Goal: Task Accomplishment & Management: Complete application form

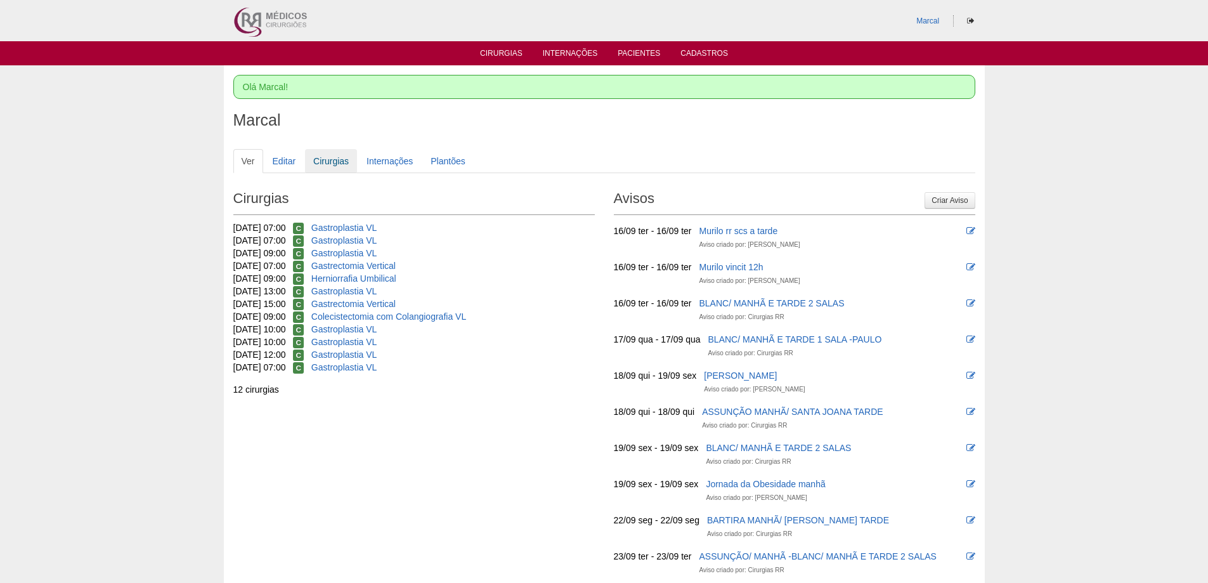
click at [334, 158] on link "Cirurgias" at bounding box center [331, 161] width 52 height 24
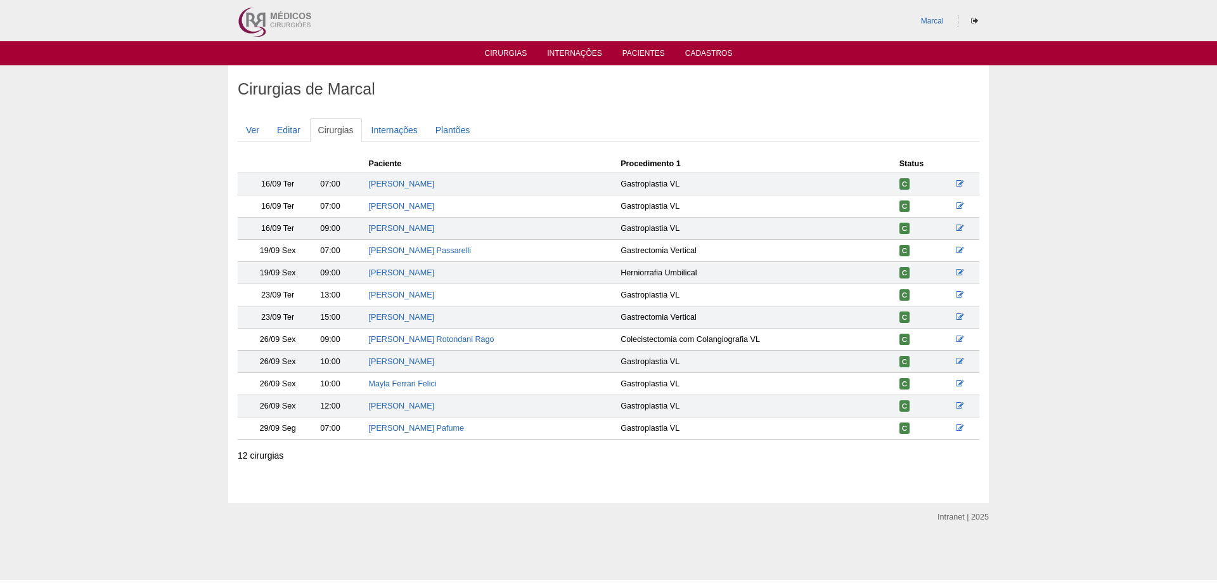
click at [506, 47] on ul "Cirurgias Internações Pacientes Cadastros" at bounding box center [608, 53] width 1217 height 24
click at [507, 55] on link "Cirurgias" at bounding box center [506, 54] width 42 height 11
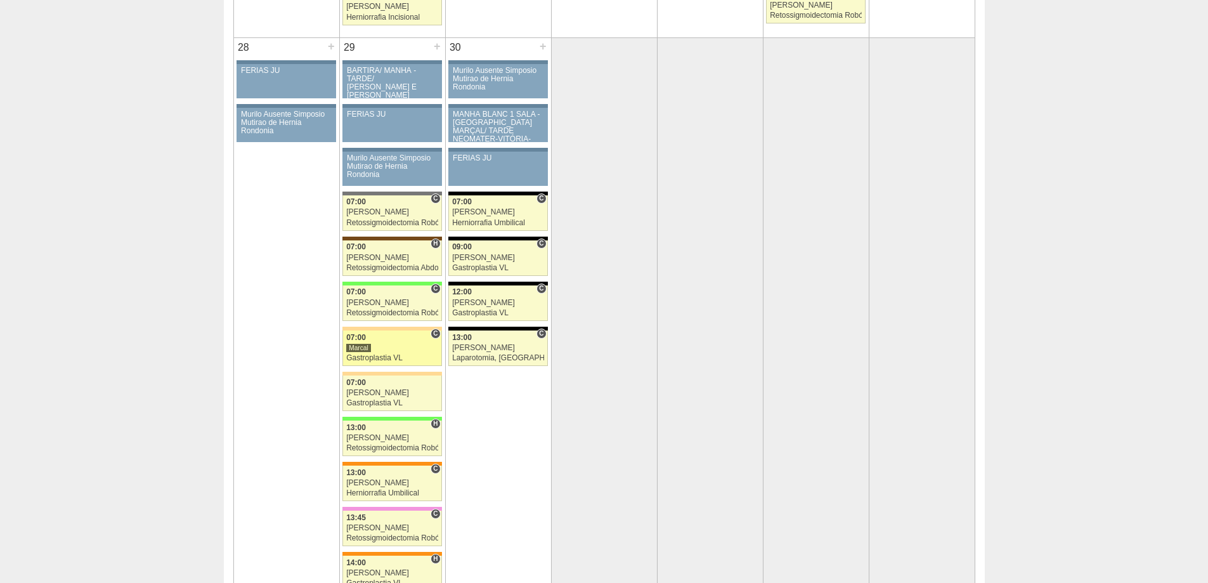
scroll to position [2473, 0]
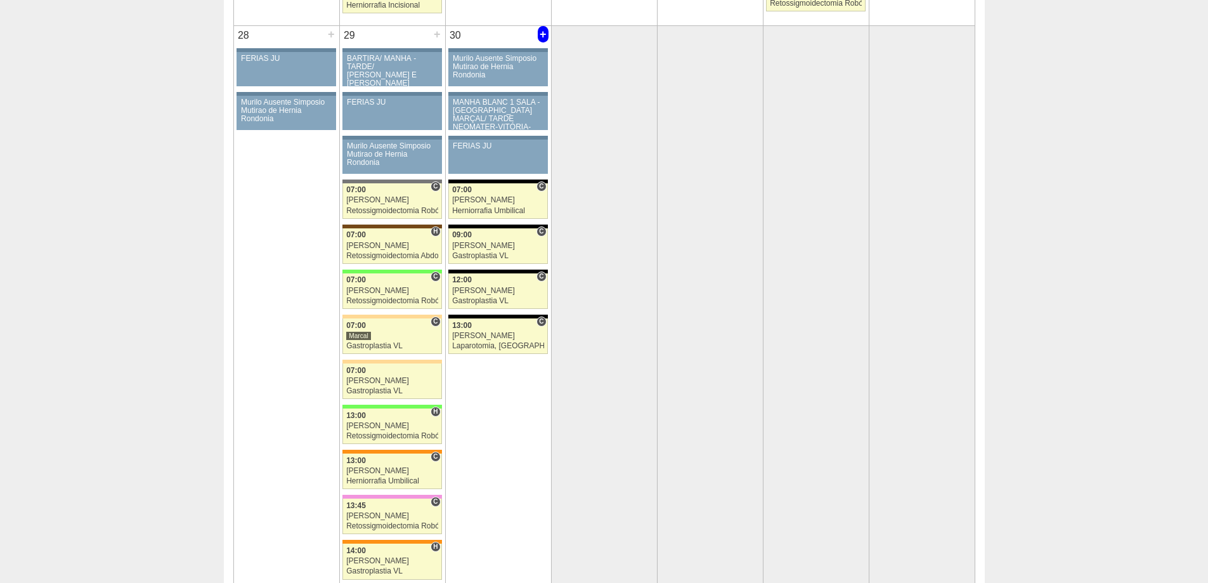
click at [543, 34] on div "+" at bounding box center [543, 34] width 11 height 16
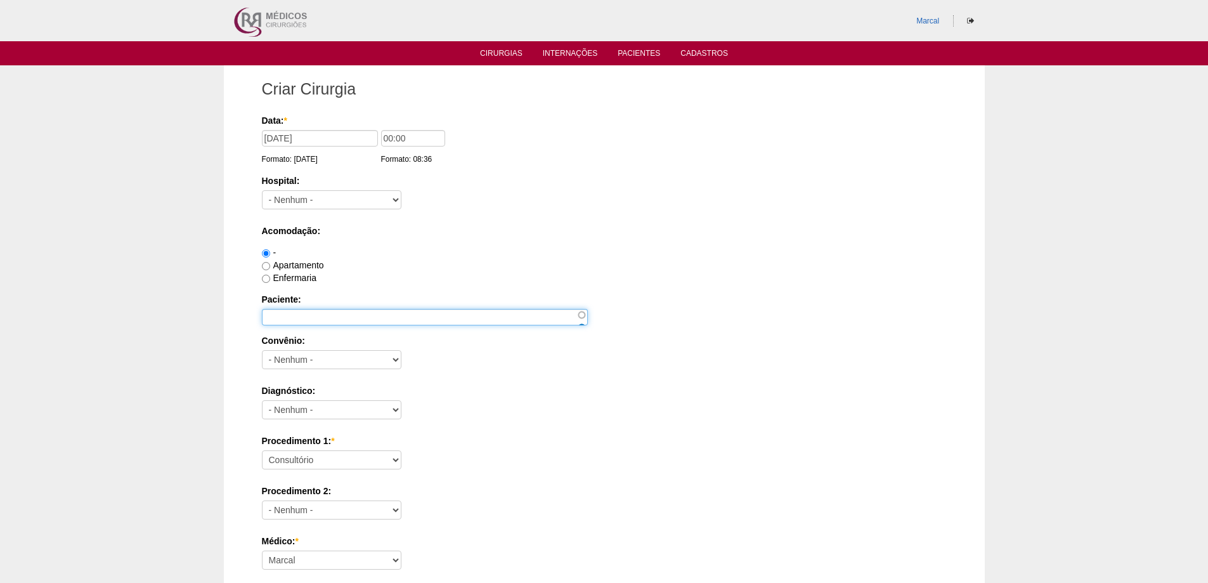
click at [302, 313] on input "Paciente:" at bounding box center [425, 317] width 326 height 16
type input "[PERSON_NAME]"
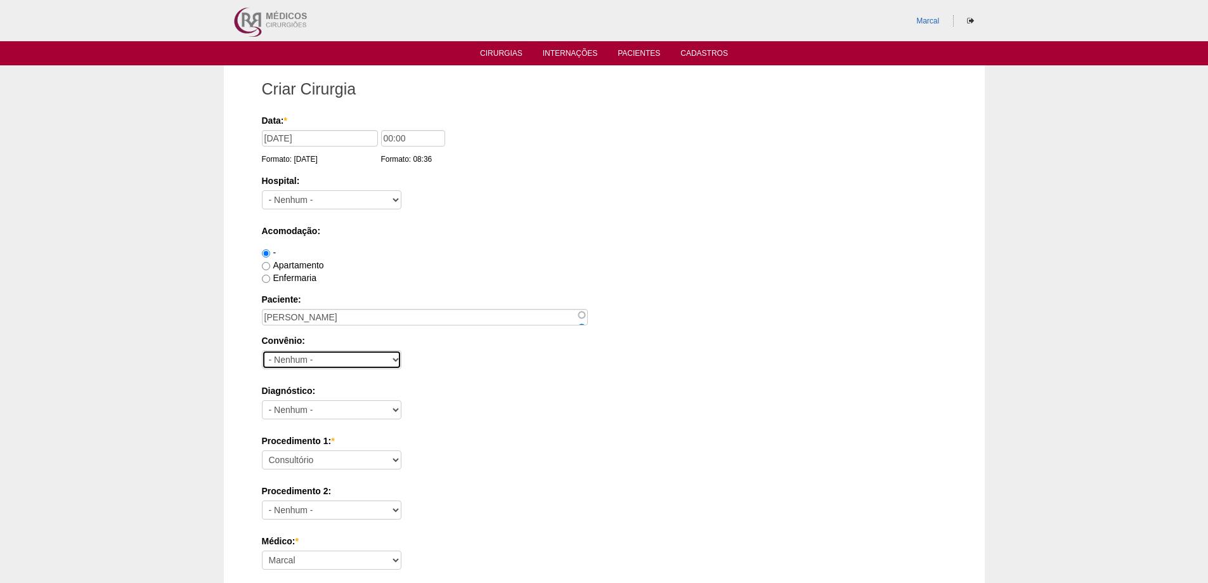
click at [394, 360] on select "- Nenhum - Abet Afresp Allianz Amil Blue Life Caasp Cabesp Caixa de Pensões Car…" at bounding box center [331, 359] width 139 height 19
select select "8907"
click at [262, 350] on select "- Nenhum - Abet Afresp Allianz Amil Blue Life Caasp Cabesp Caixa de Pensões Car…" at bounding box center [331, 359] width 139 height 19
click at [266, 279] on input "Enfermaria" at bounding box center [266, 279] width 8 height 8
radio input "true"
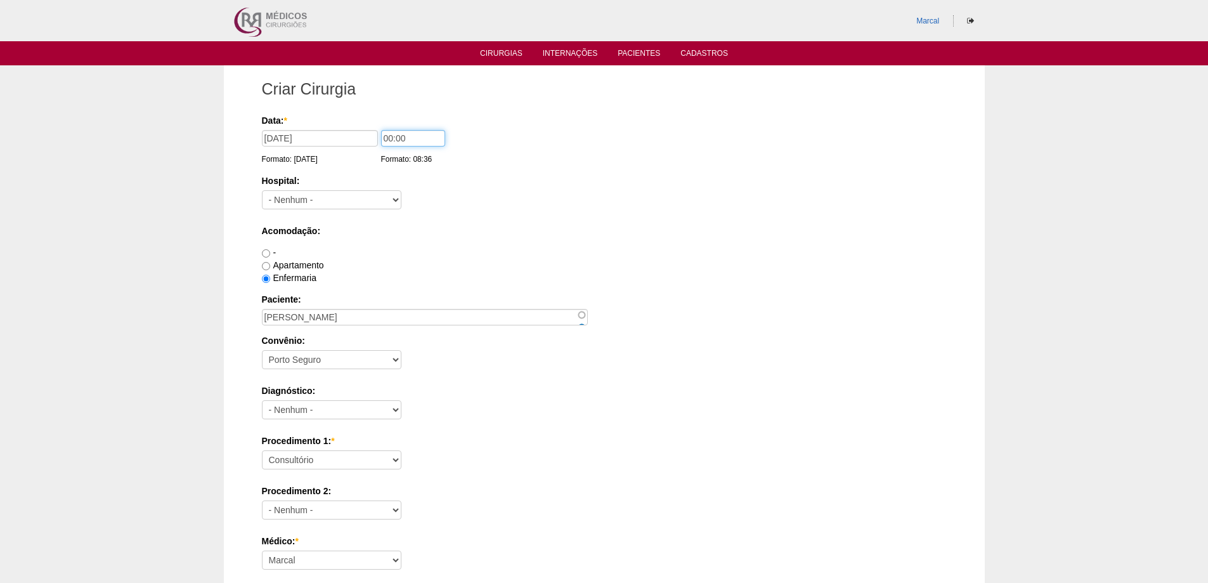
click at [389, 136] on input "00:00" at bounding box center [413, 138] width 64 height 16
type input "10:00"
click at [396, 201] on select "- Nenhum - 9 de Julho Albert Einstein Alvorada América Assunção Bartira Benefic…" at bounding box center [331, 199] width 139 height 19
click at [397, 199] on select "- Nenhum - 9 de Julho Albert Einstein Alvorada América Assunção Bartira Benefic…" at bounding box center [331, 199] width 139 height 19
select select "67"
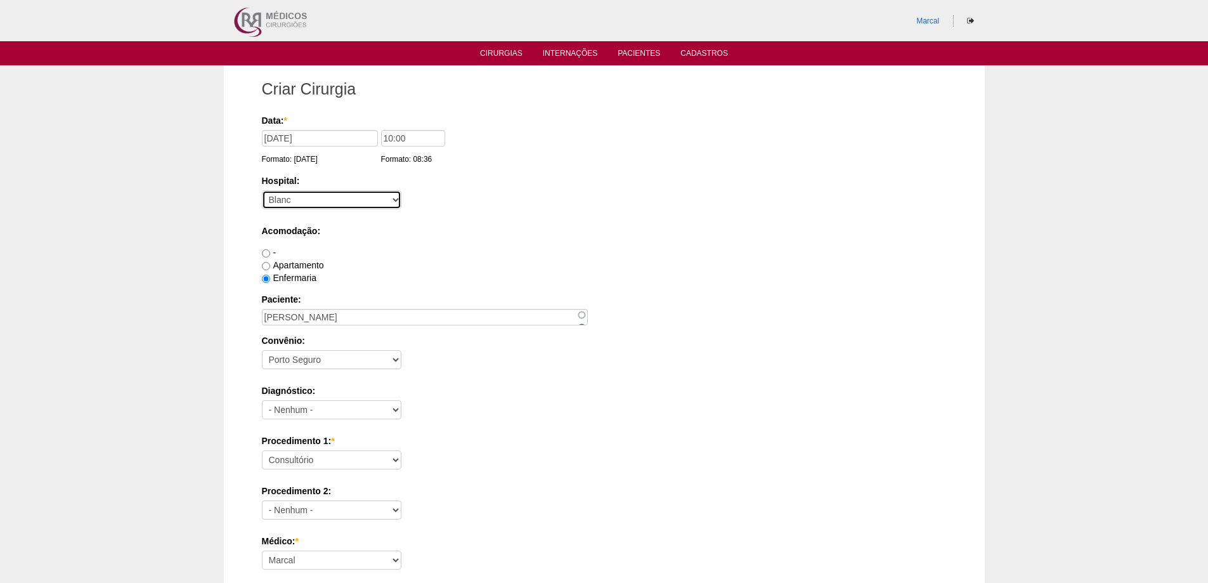
click at [262, 190] on select "- Nenhum - 9 de Julho Albert Einstein Alvorada América Assunção Bartira Benefic…" at bounding box center [331, 199] width 139 height 19
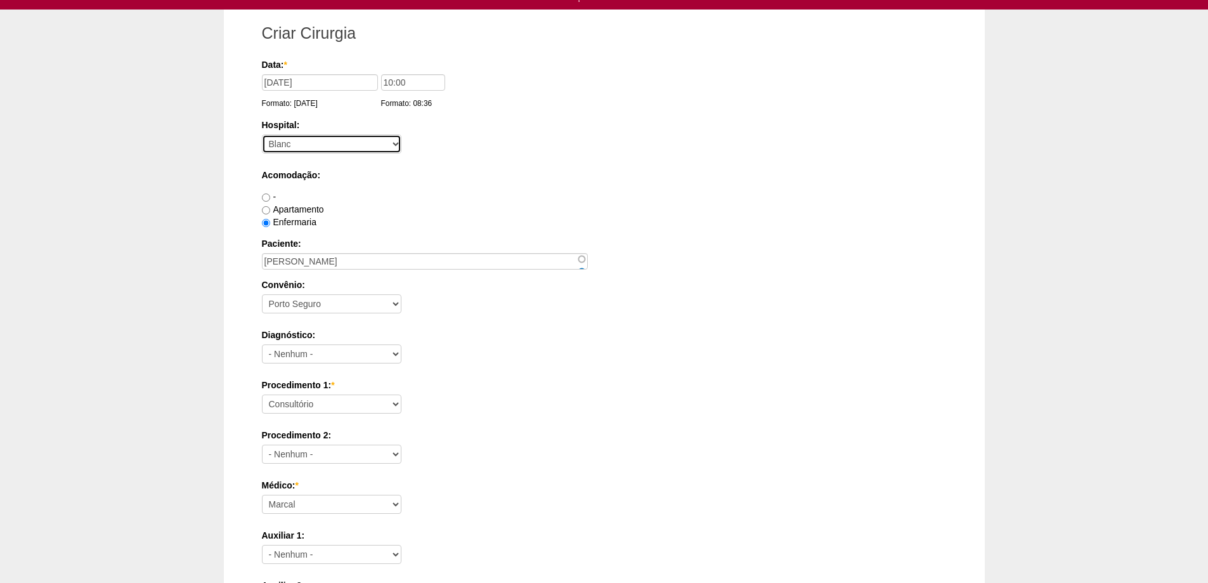
scroll to position [63, 0]
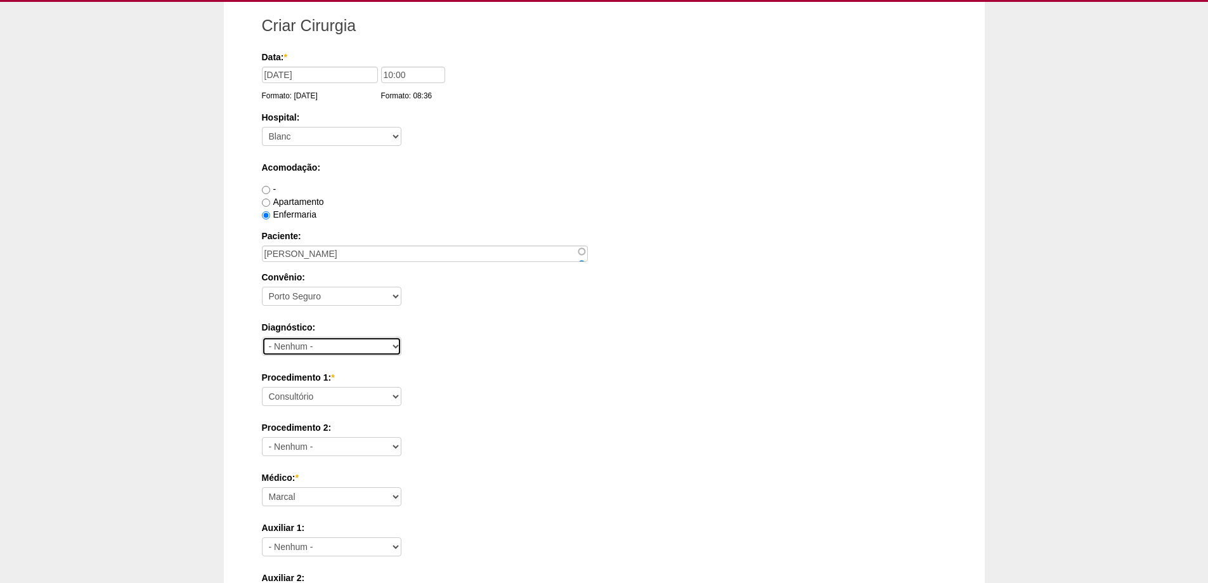
click at [398, 344] on select "- Nenhum - Abdome Agudo Abscesso Hepático Abscesso Perianal Abscesso Peritoneal…" at bounding box center [331, 346] width 139 height 19
select select "3707"
click at [262, 337] on select "- Nenhum - Abdome Agudo Abscesso Hepático Abscesso Perianal Abscesso Peritoneal…" at bounding box center [331, 346] width 139 height 19
click at [397, 399] on select "Consultório Abscesso Hepático - Drenagem Abscesso perianal Amputação Abdômino P…" at bounding box center [331, 396] width 139 height 19
select select "3710"
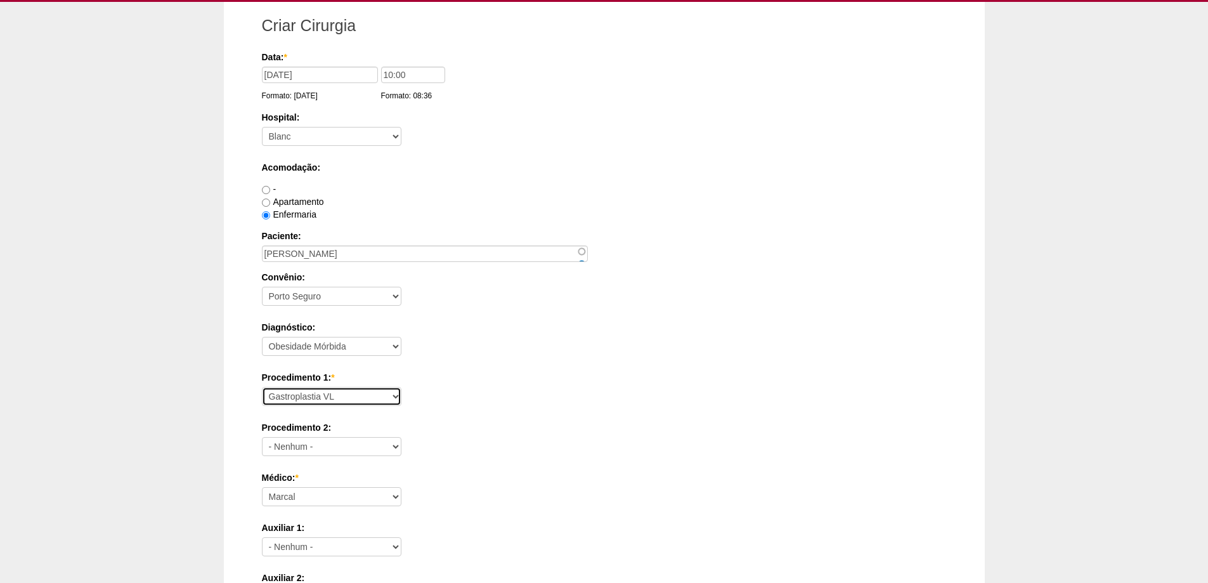
click at [262, 387] on select "Consultório Abscesso Hepático - Drenagem Abscesso perianal Amputação Abdômino P…" at bounding box center [331, 396] width 139 height 19
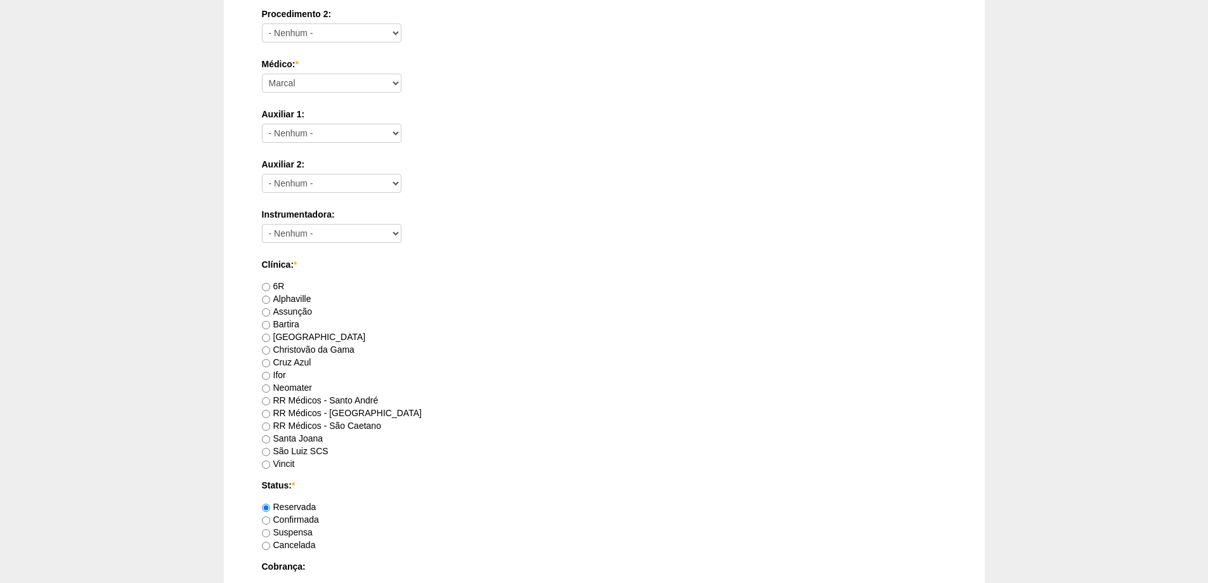
scroll to position [507, 0]
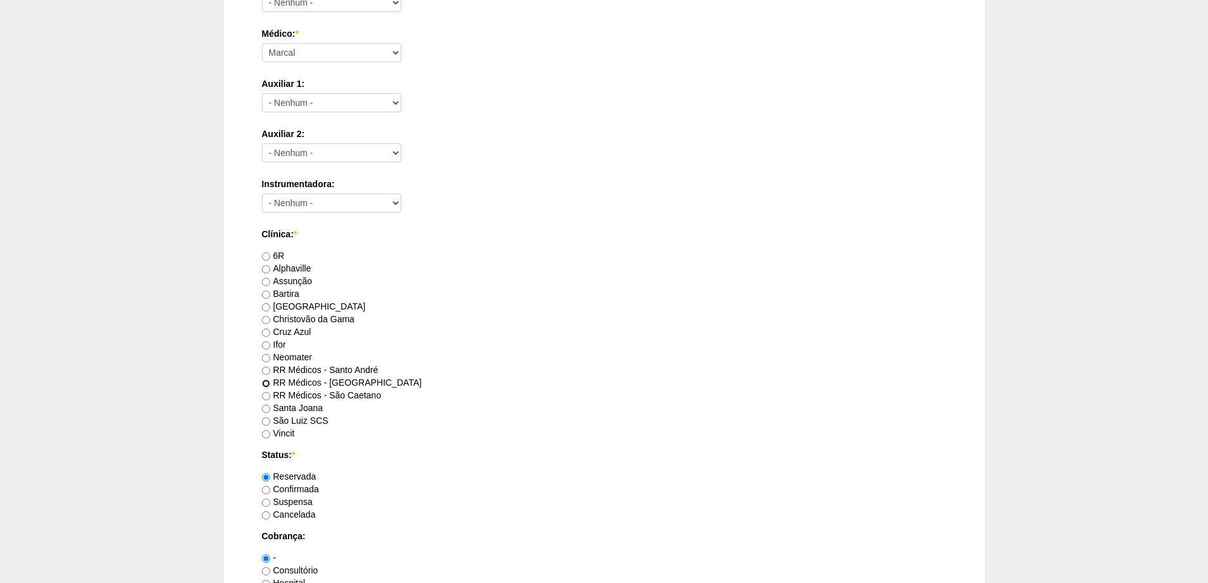
click at [266, 383] on input "RR Médicos - São Bernardo do Campo" at bounding box center [266, 383] width 8 height 8
radio input "true"
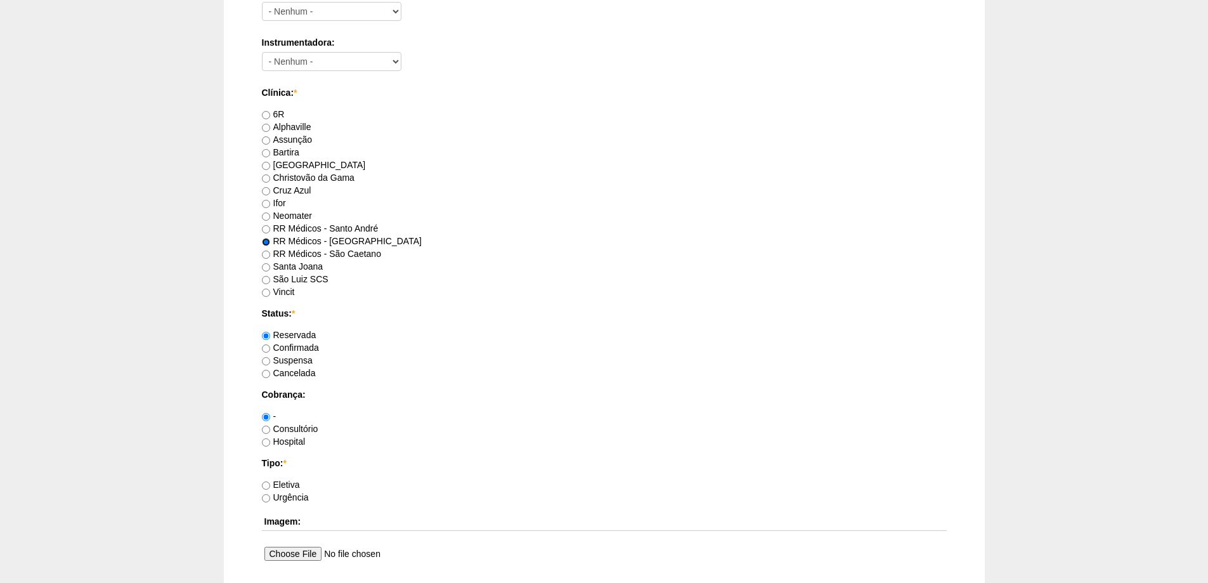
scroll to position [697, 0]
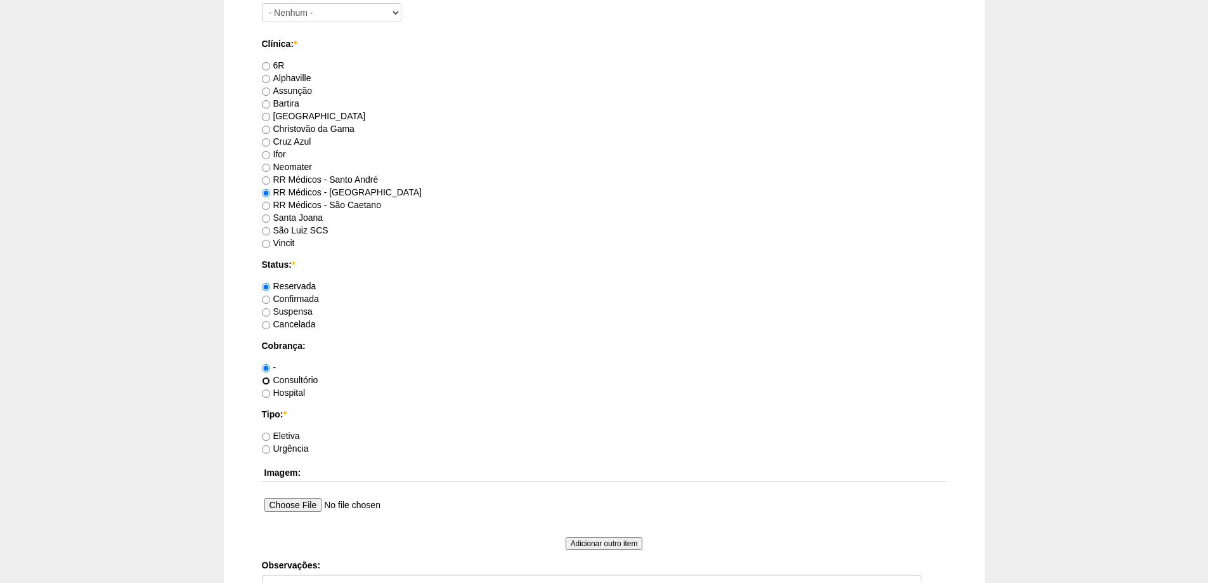
click at [265, 379] on input "Consultório" at bounding box center [266, 381] width 8 height 8
radio input "true"
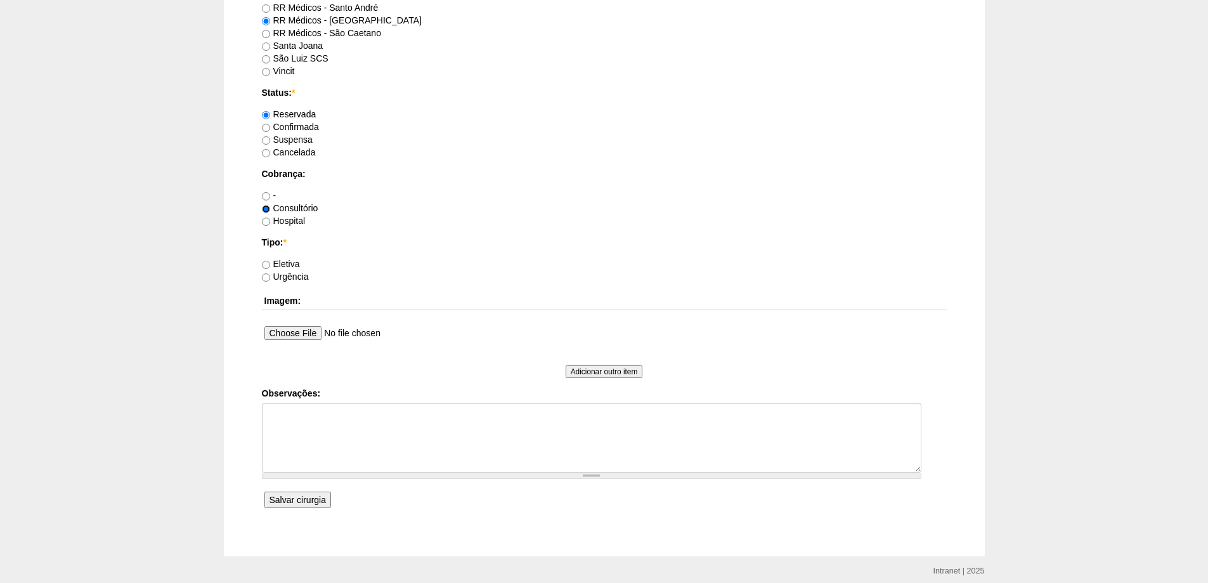
scroll to position [888, 0]
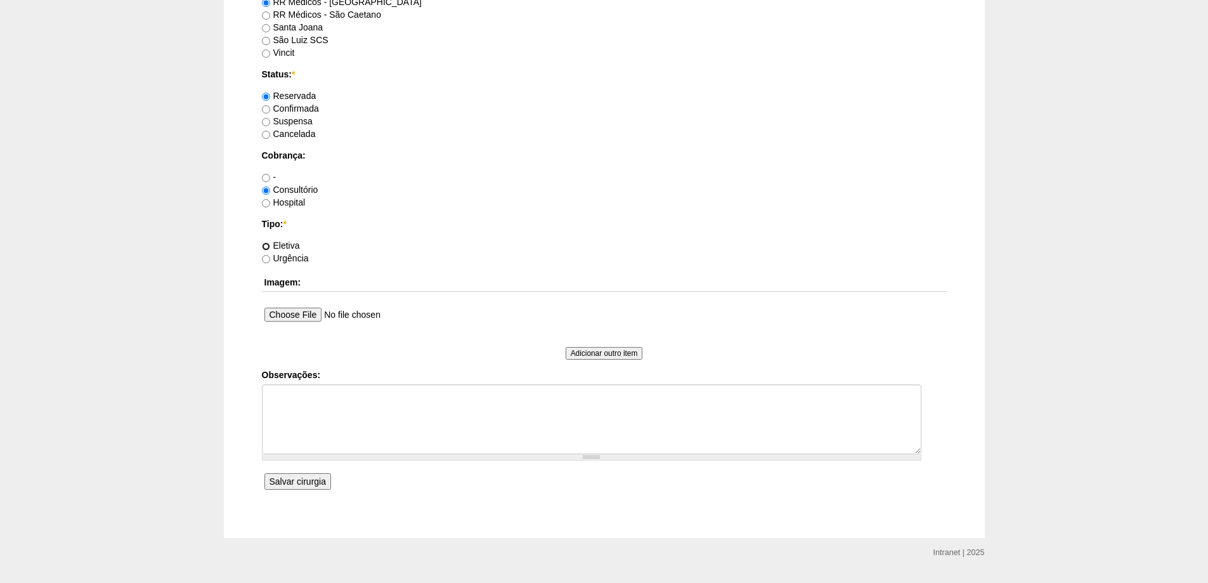
click at [266, 247] on input "Eletiva" at bounding box center [266, 246] width 8 height 8
radio input "true"
click at [303, 481] on input "Salvar cirurgia" at bounding box center [297, 481] width 67 height 16
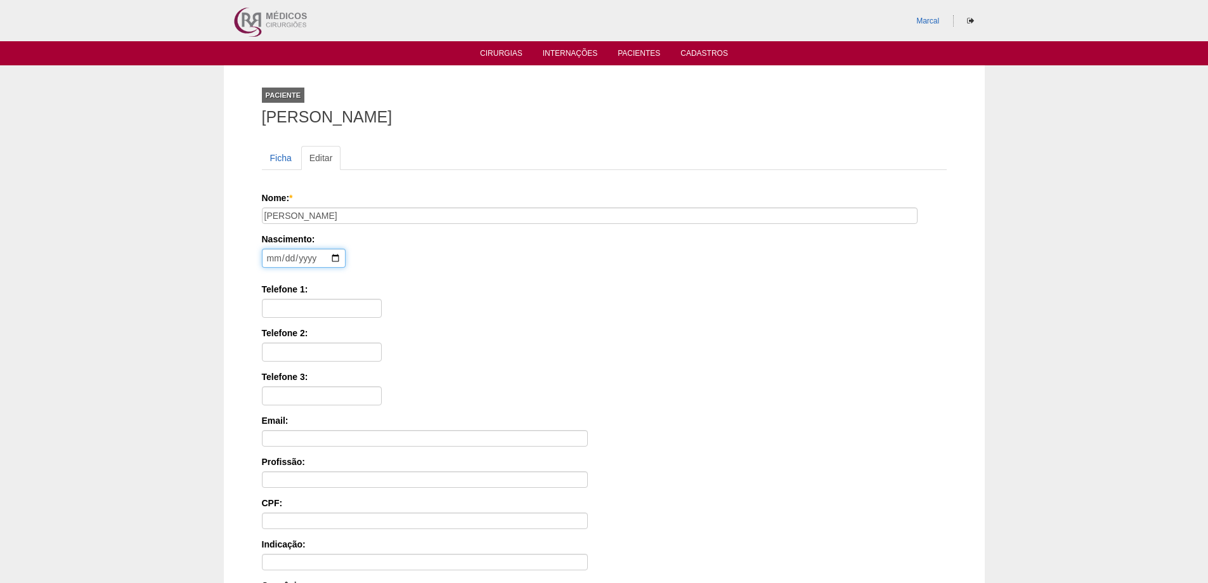
click at [272, 256] on input "date" at bounding box center [304, 258] width 84 height 19
type input "0001-11-13"
type input "[DATE]"
click at [288, 306] on input "Telefone 1:" at bounding box center [322, 308] width 120 height 19
type input "11 99367 9125"
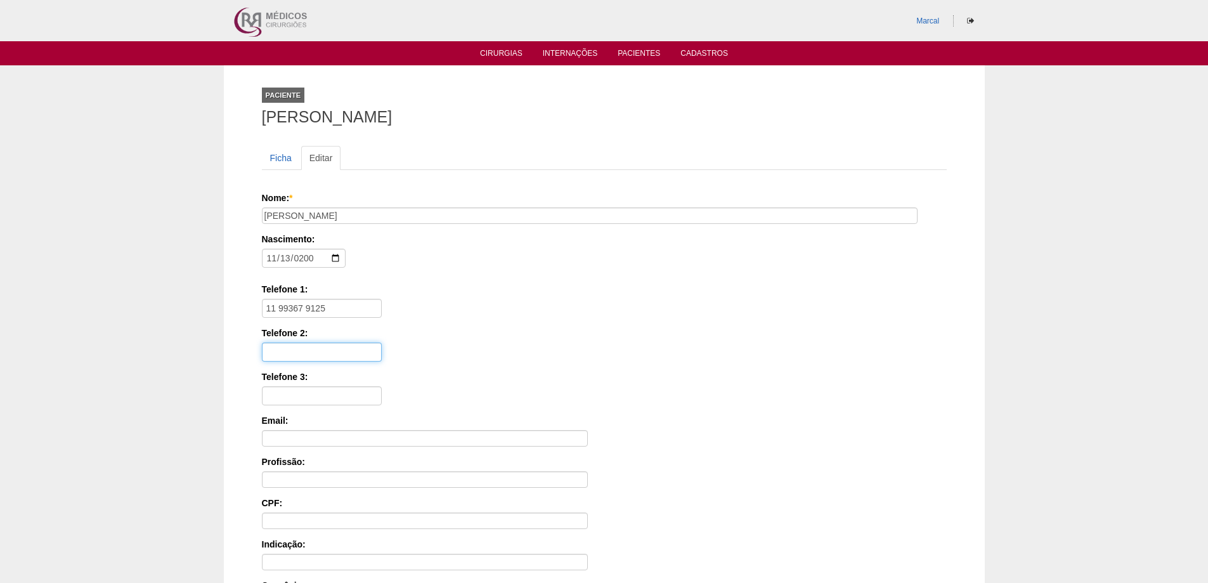
click at [291, 354] on input "Telefone 2:" at bounding box center [322, 351] width 120 height 19
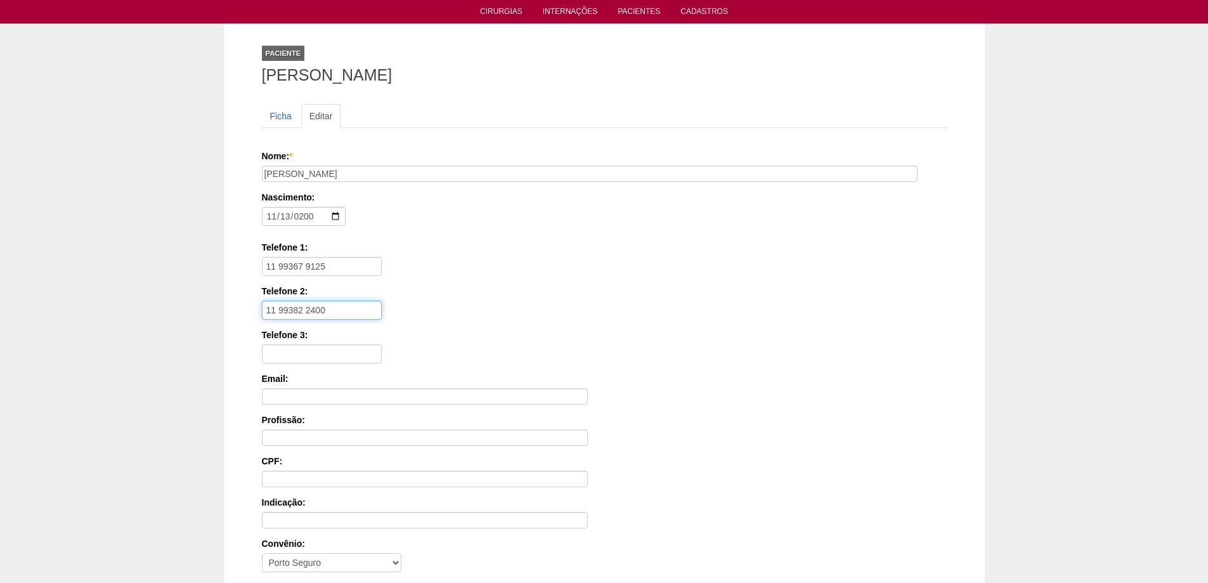
scroll to position [191, 0]
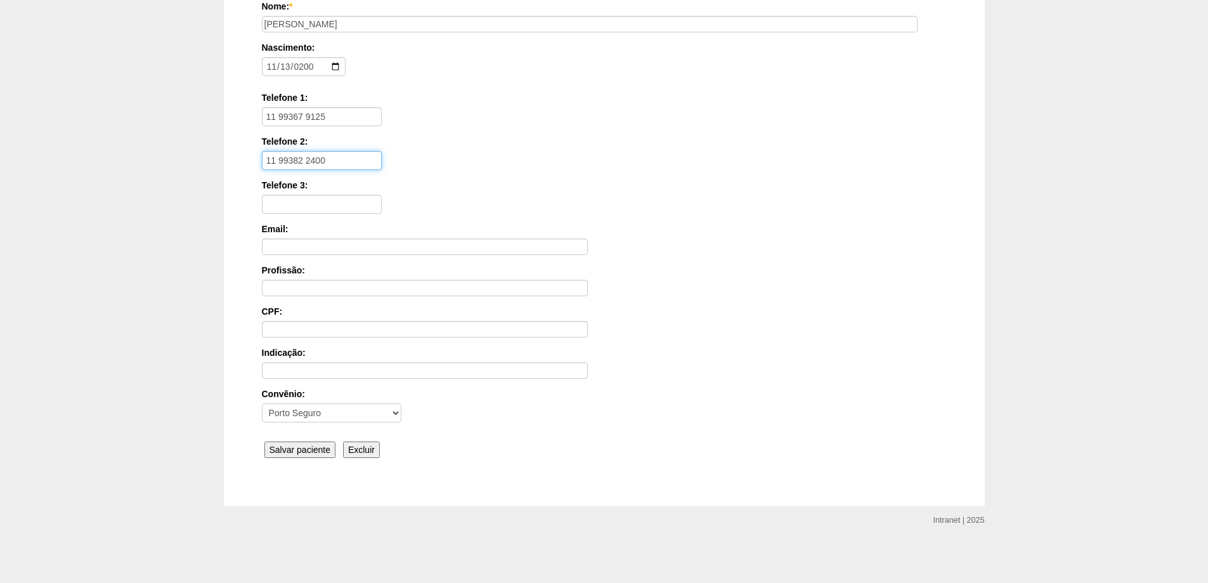
type input "11 99382 2400"
click at [306, 450] on input "Salvar paciente" at bounding box center [300, 449] width 72 height 16
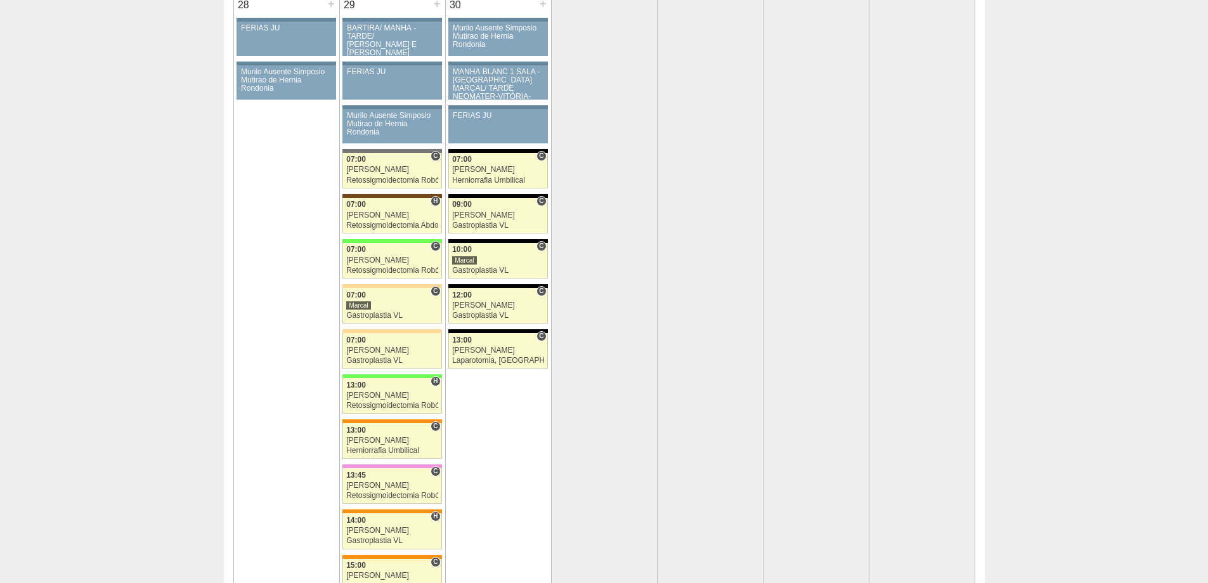
scroll to position [2600, 0]
